Goal: Information Seeking & Learning: Learn about a topic

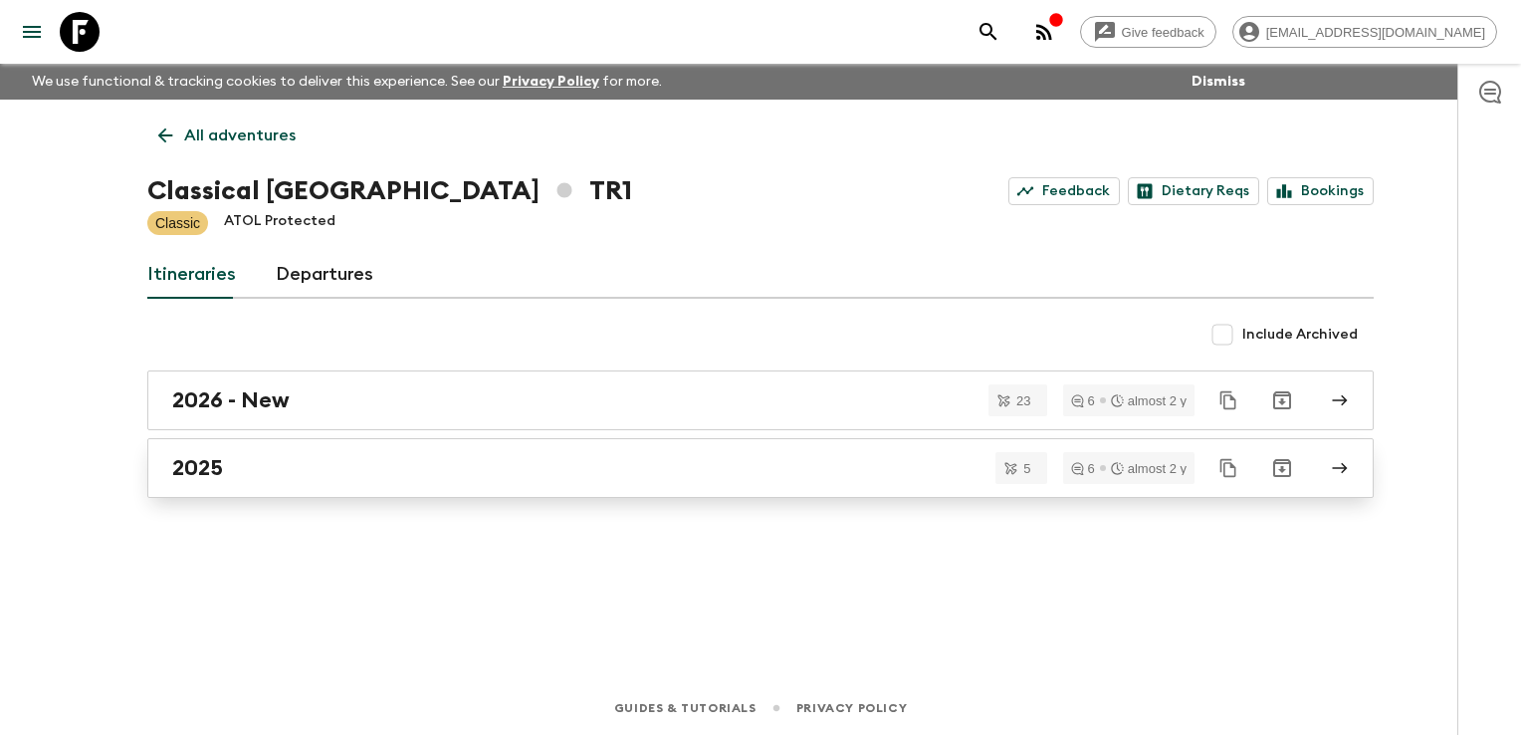
click at [276, 478] on div "2025" at bounding box center [741, 468] width 1139 height 26
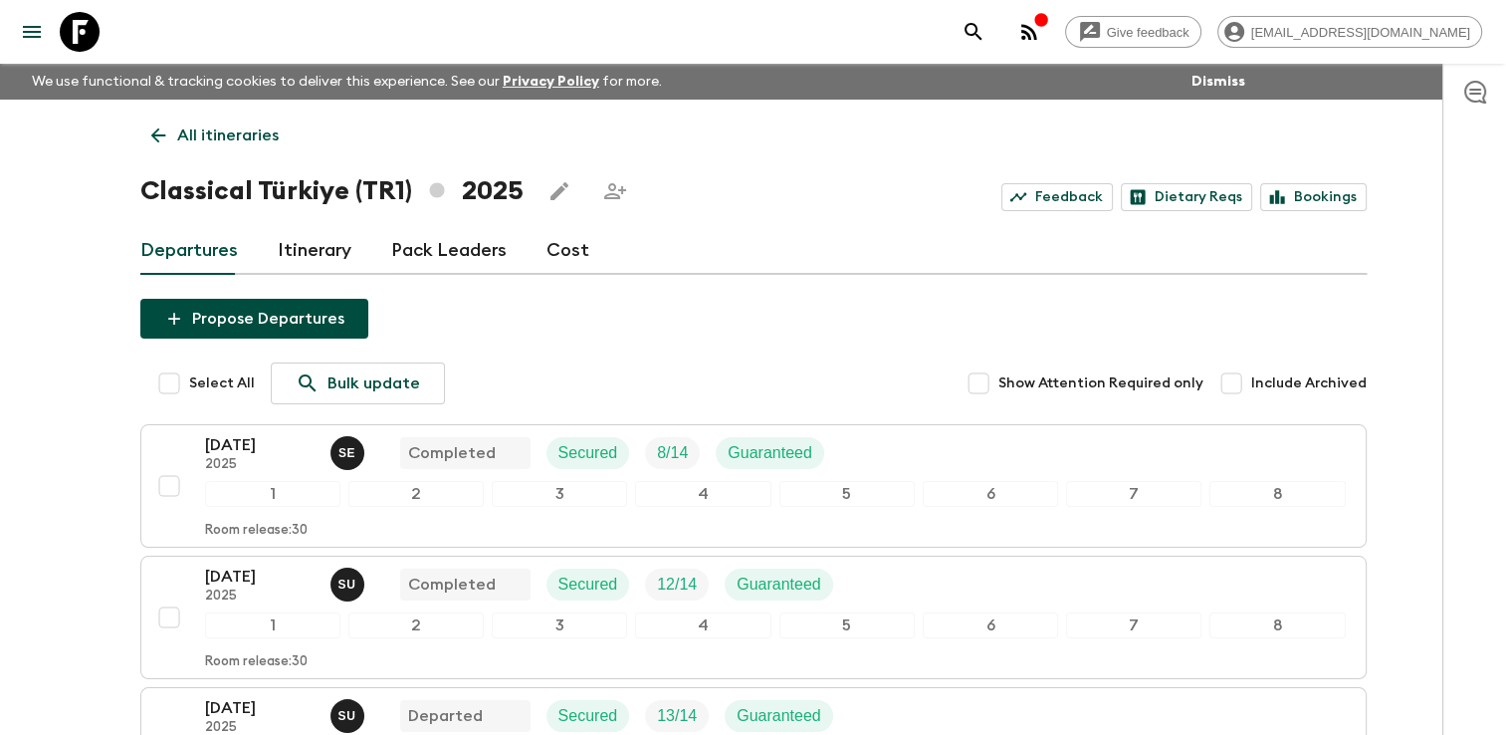
click at [557, 247] on link "Cost" at bounding box center [568, 251] width 43 height 48
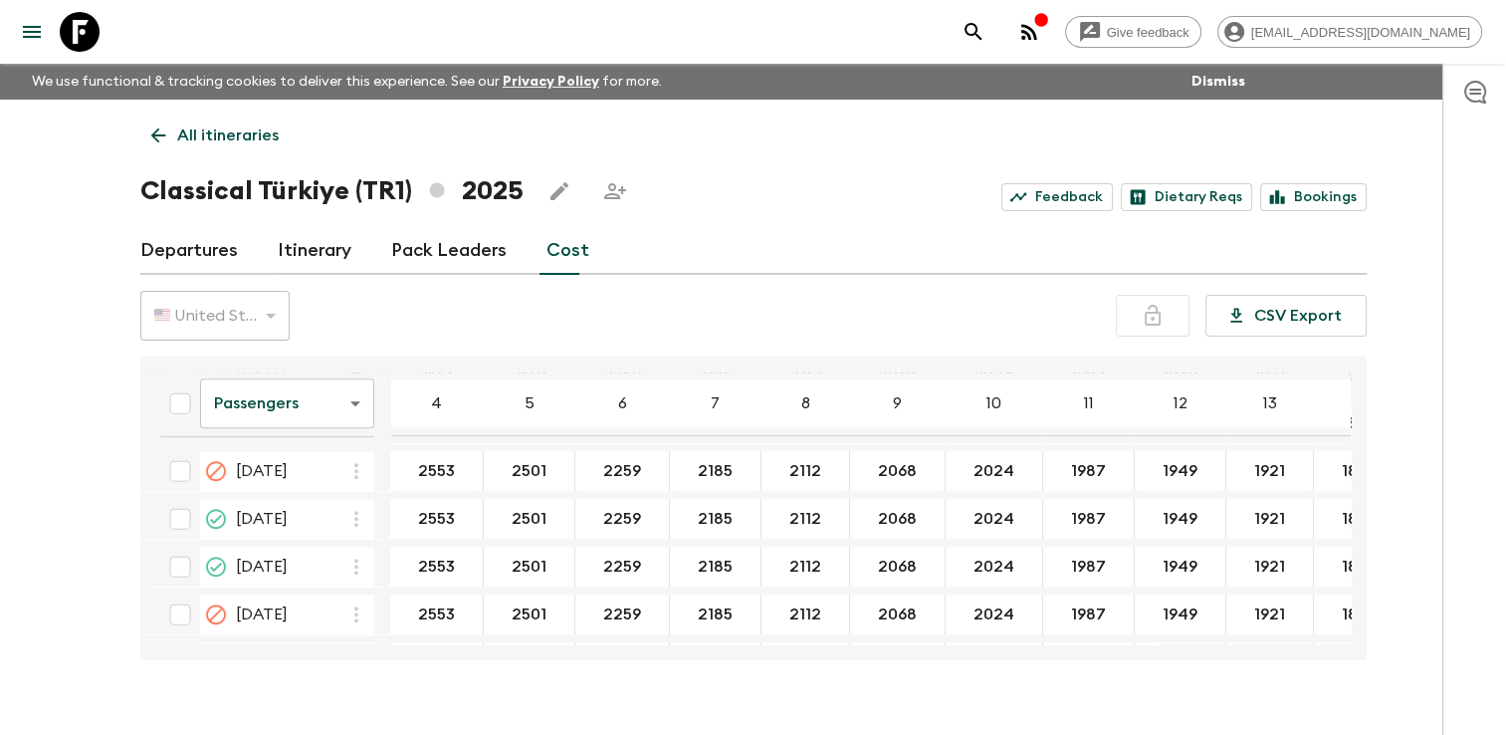
scroll to position [1294, 0]
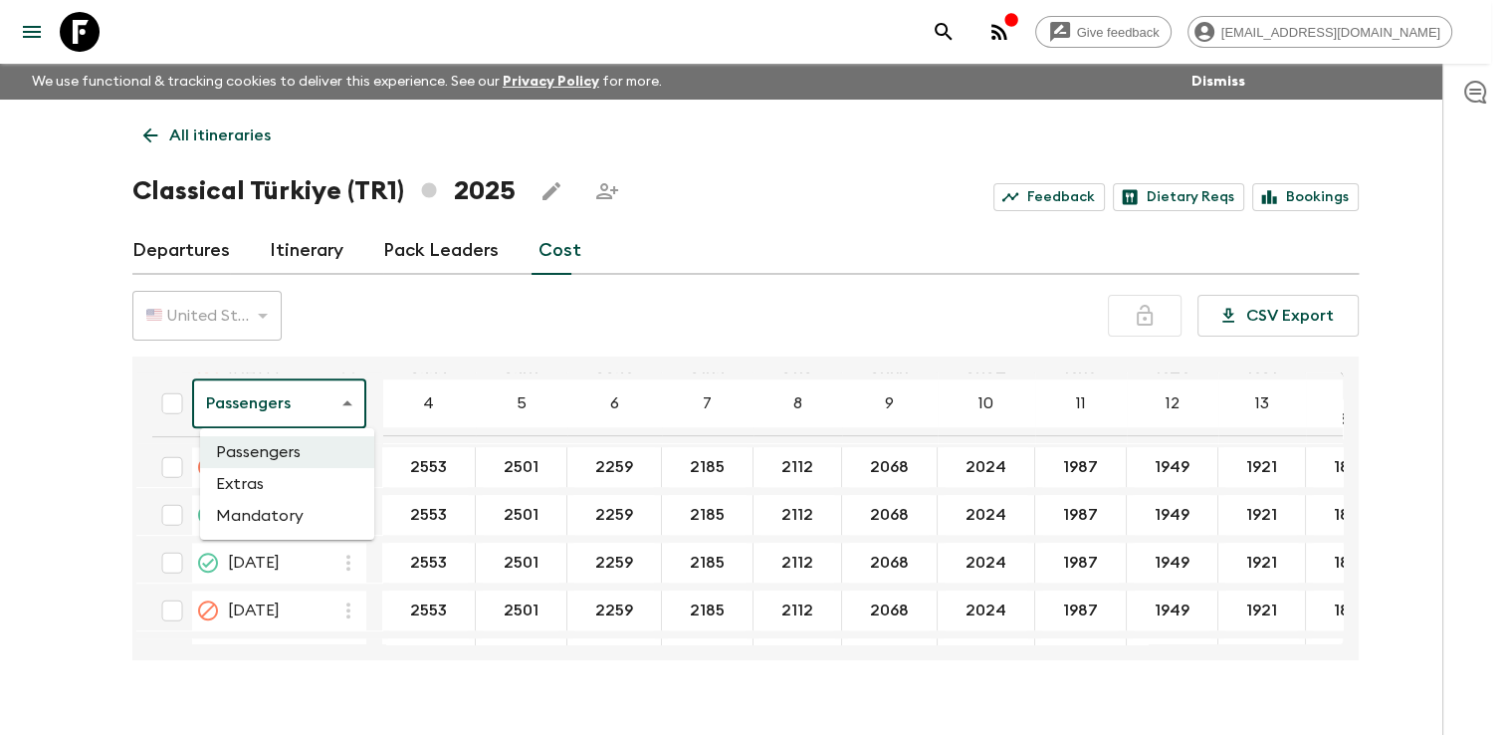
click at [360, 412] on body "Give feedback [EMAIL_ADDRESS][DOMAIN_NAME] We use functional & tracking cookies…" at bounding box center [753, 384] width 1506 height 769
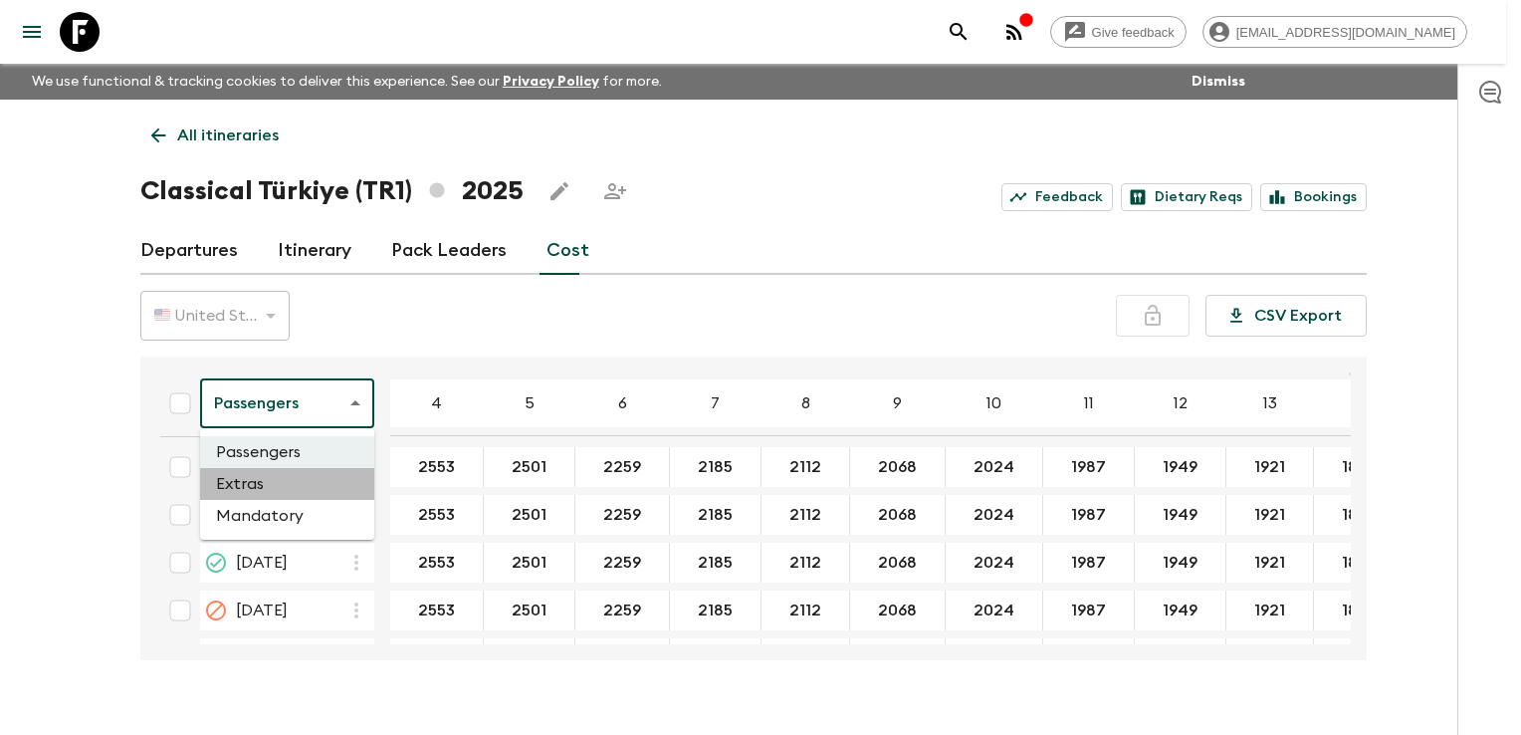
click at [307, 480] on li "Extras" at bounding box center [287, 484] width 174 height 32
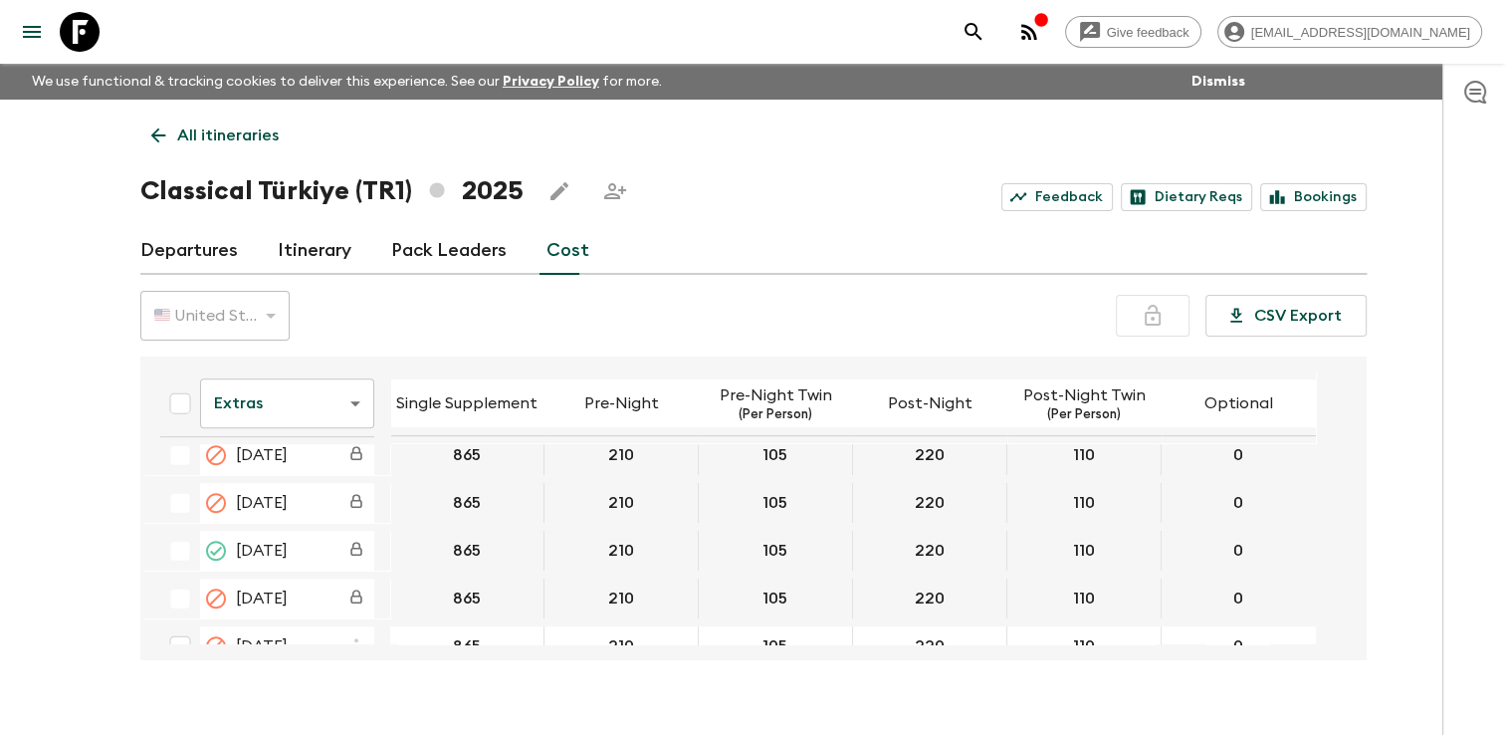
scroll to position [1335, 0]
